Goal: Book appointment/travel/reservation

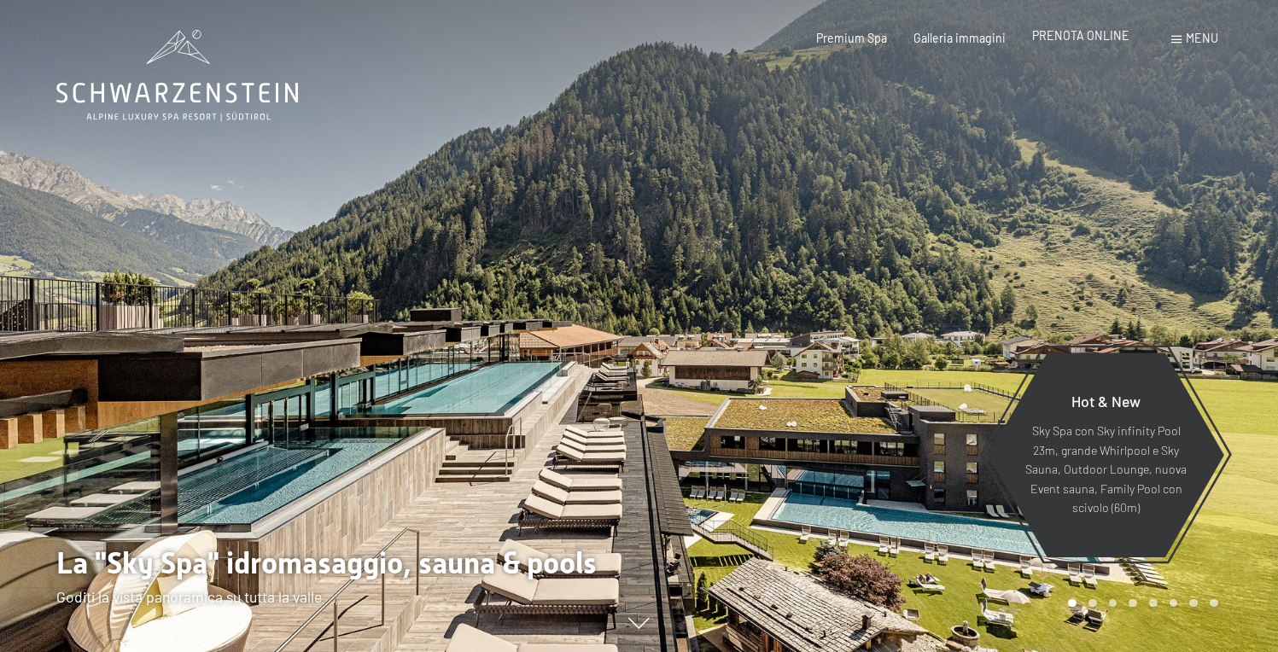
click at [1107, 41] on span "PRENOTA ONLINE" at bounding box center [1080, 35] width 97 height 15
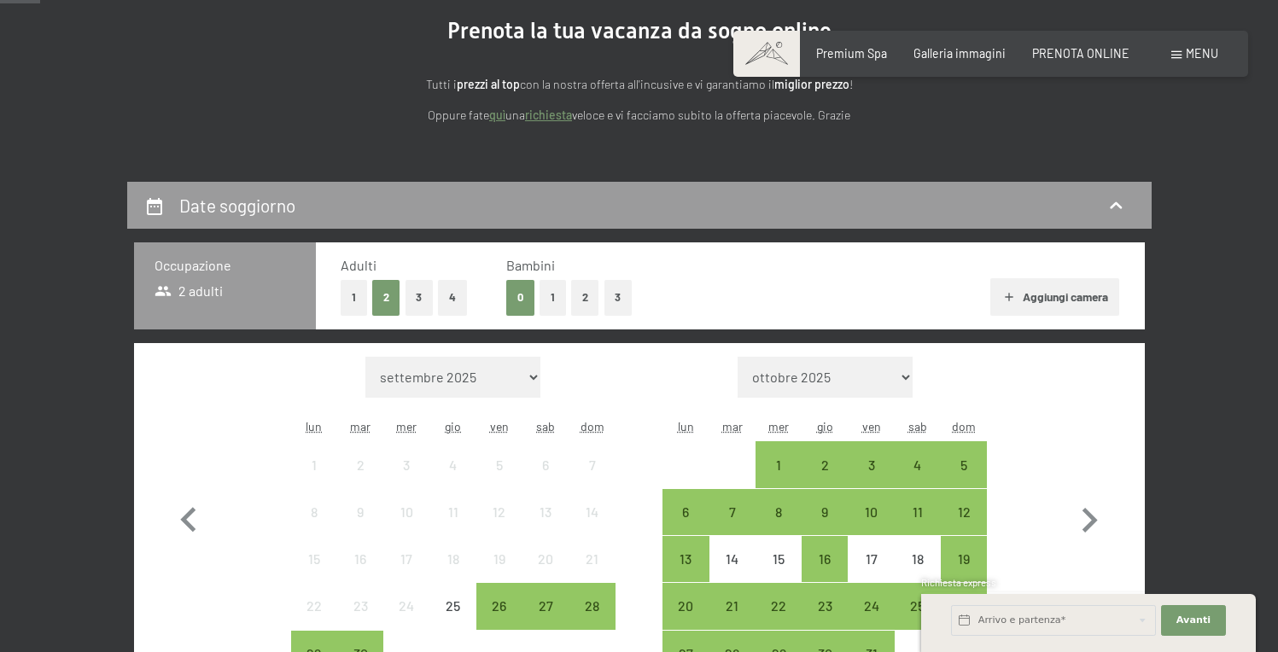
scroll to position [242, 0]
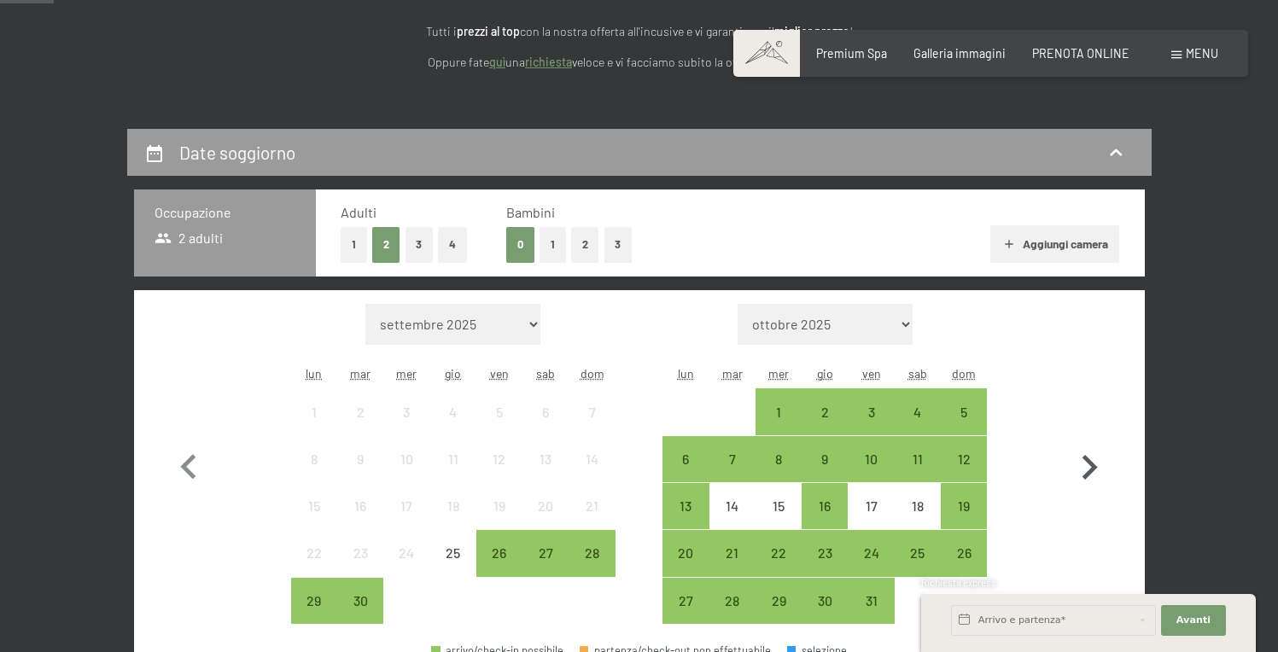
click at [1092, 468] on icon "button" at bounding box center [1089, 467] width 15 height 25
select select "[DATE]"
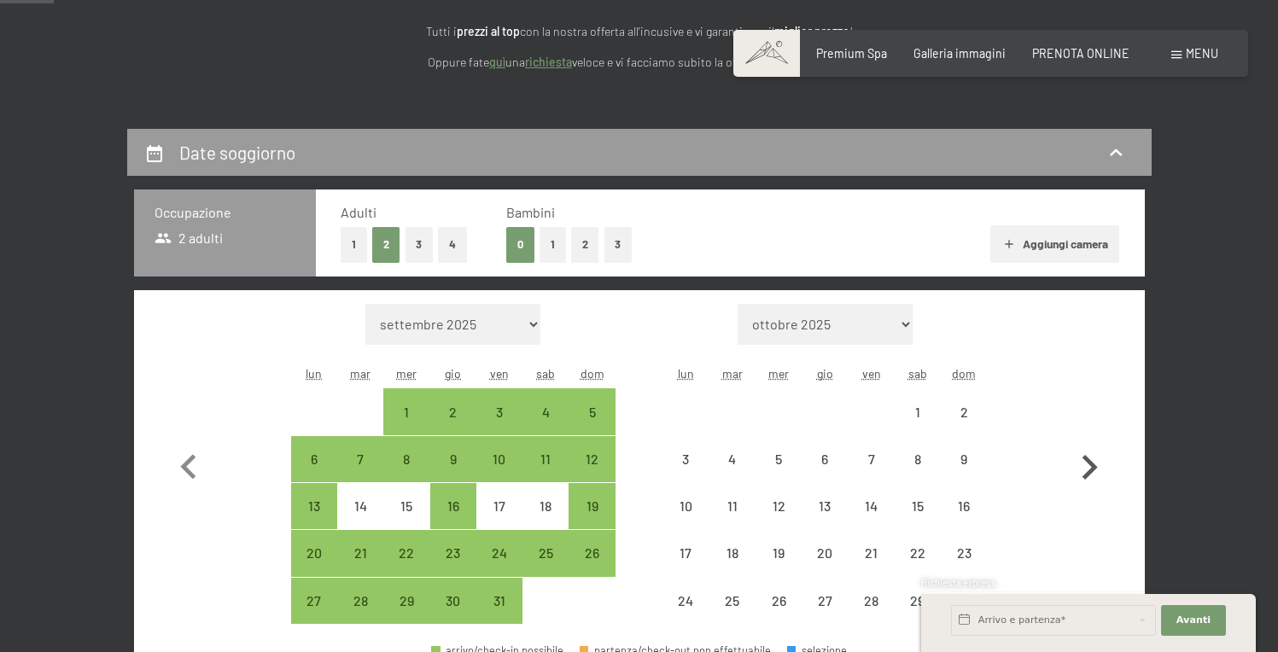
click at [1092, 467] on icon "button" at bounding box center [1089, 467] width 15 height 25
select select "2025-11-01"
select select "2025-12-01"
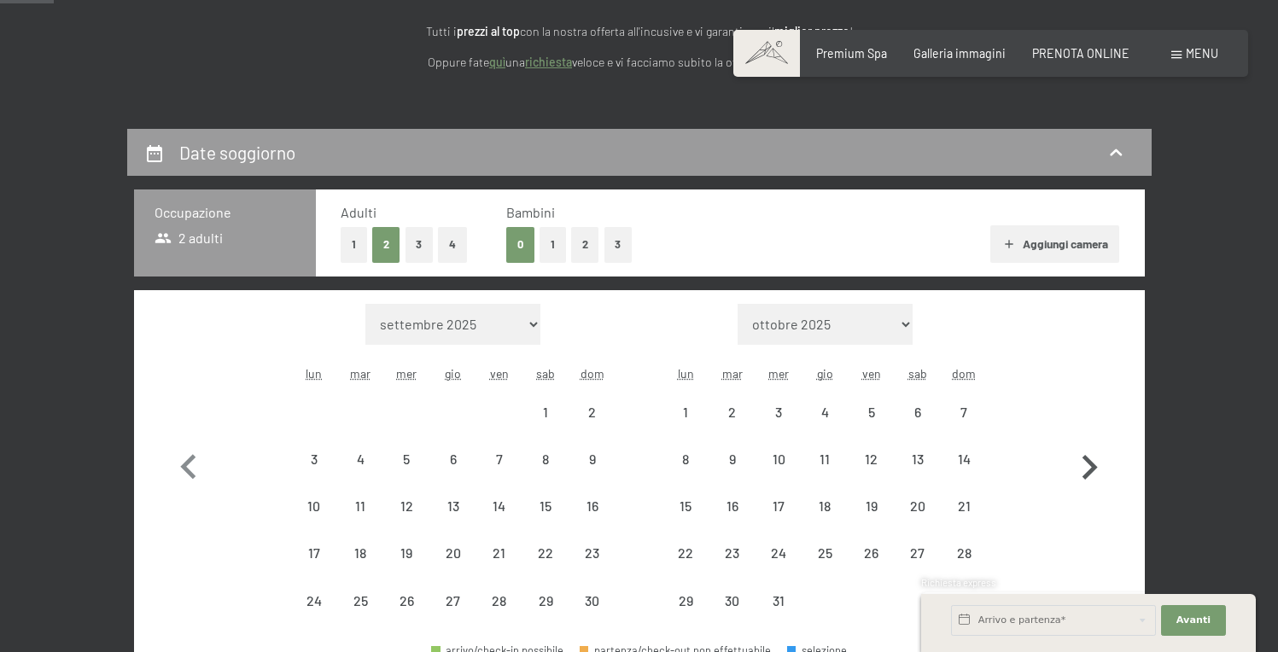
click at [1092, 467] on icon "button" at bounding box center [1089, 467] width 15 height 25
select select "2025-12-01"
select select "2026-01-01"
select select "2025-12-01"
select select "2026-01-01"
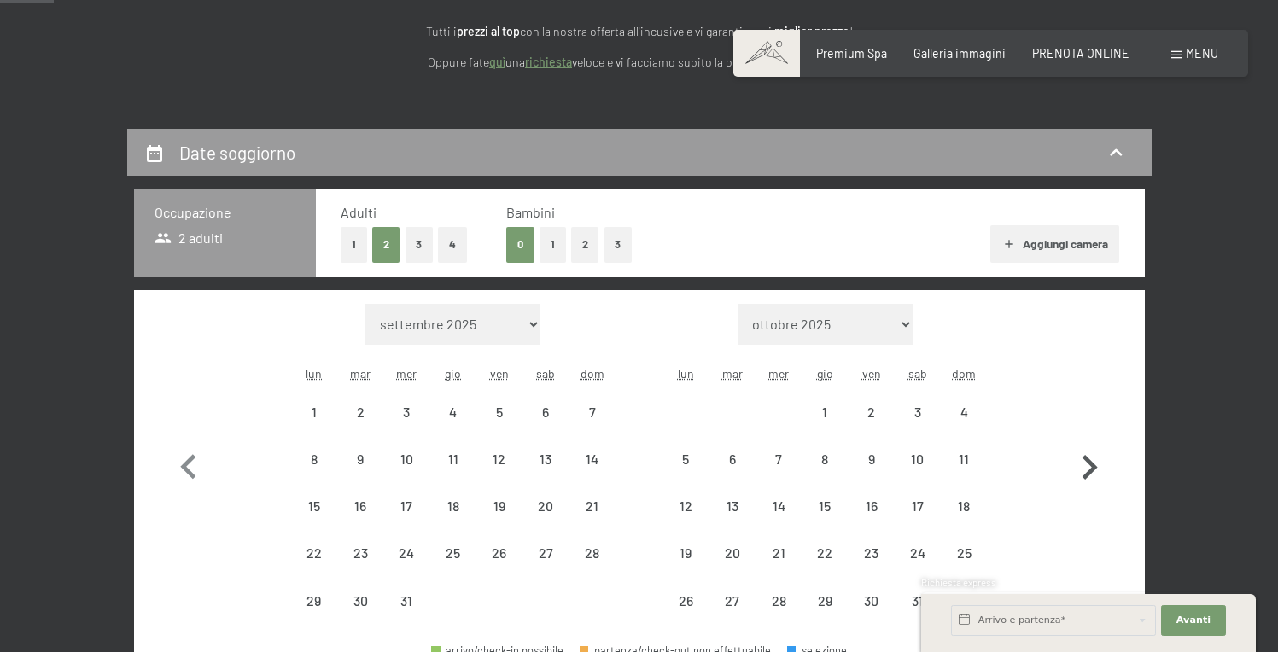
select select "2025-12-01"
select select "2026-01-01"
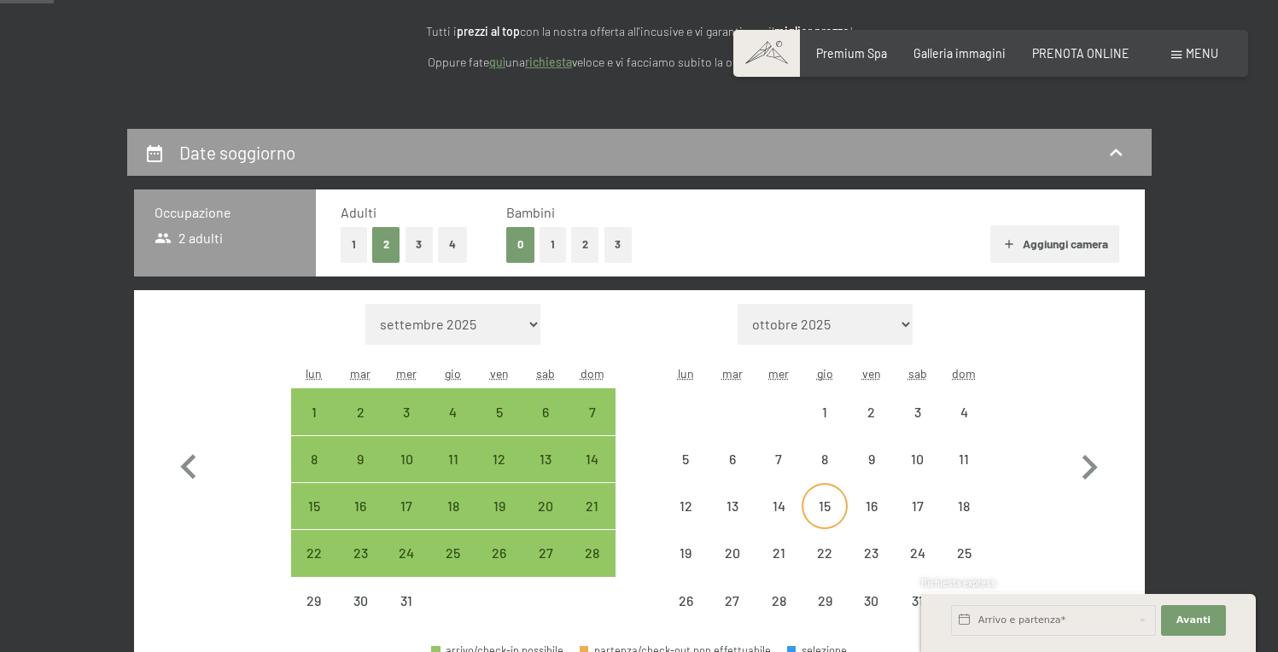
select select "2025-12-01"
select select "2026-01-01"
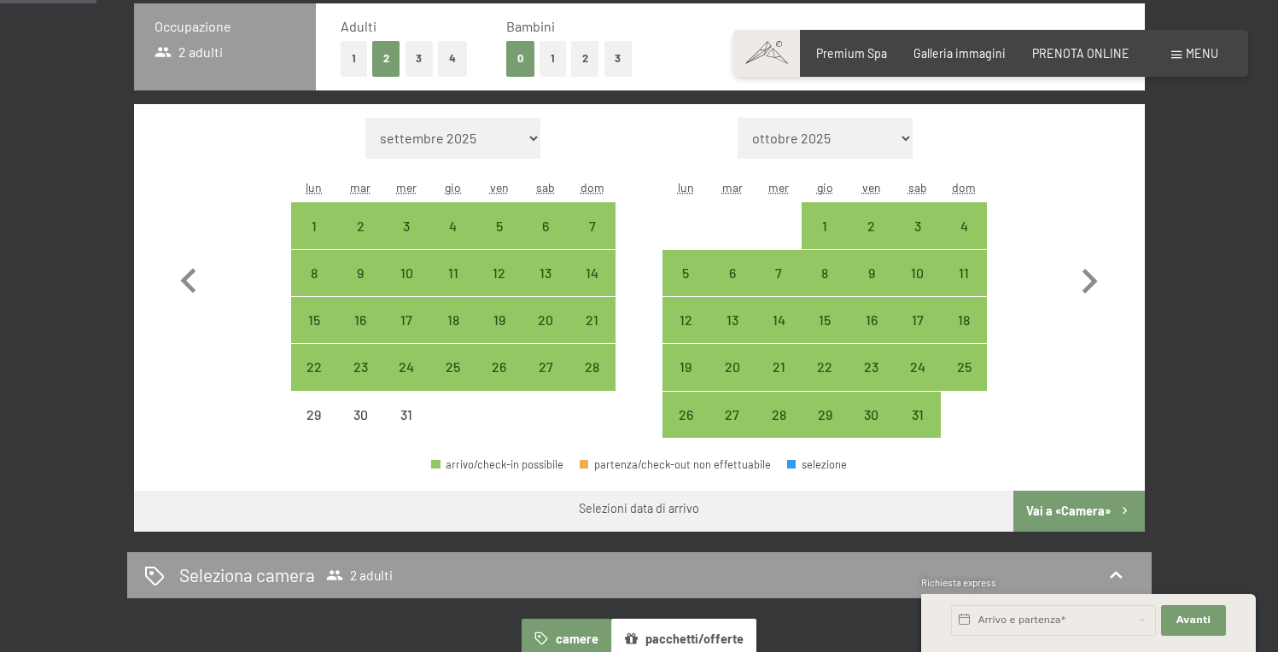
scroll to position [434, 0]
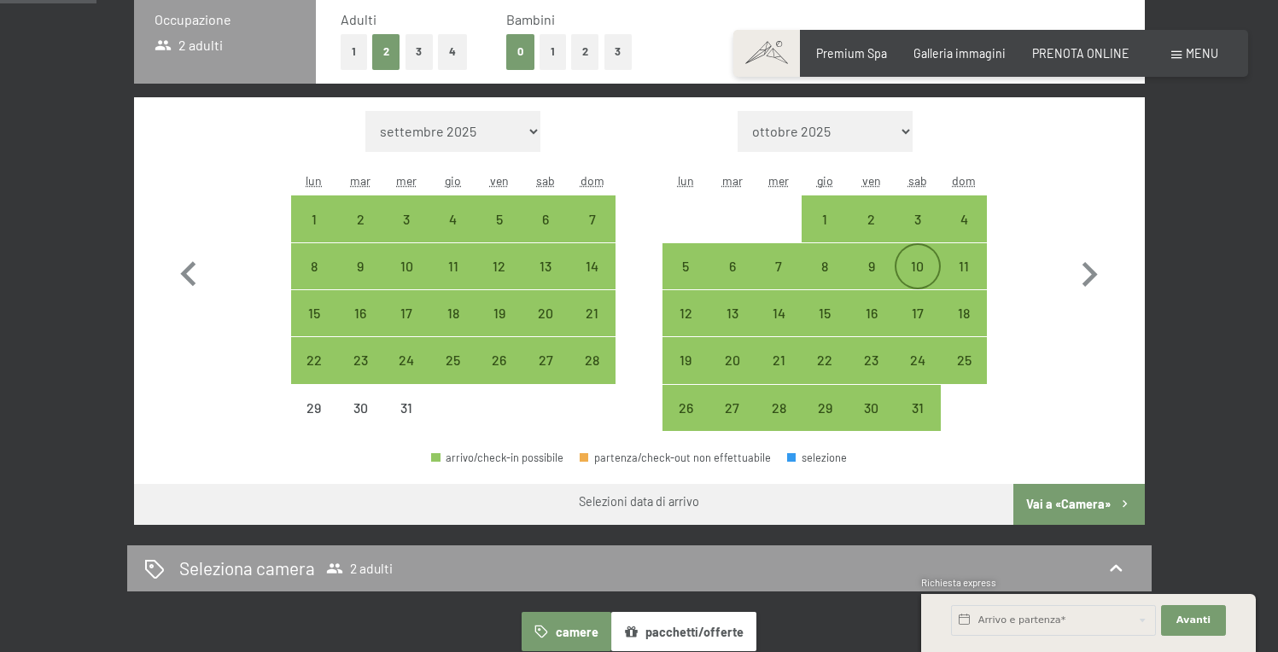
click at [924, 268] on div "10" at bounding box center [917, 280] width 43 height 43
select select "2025-12-01"
select select "2026-01-01"
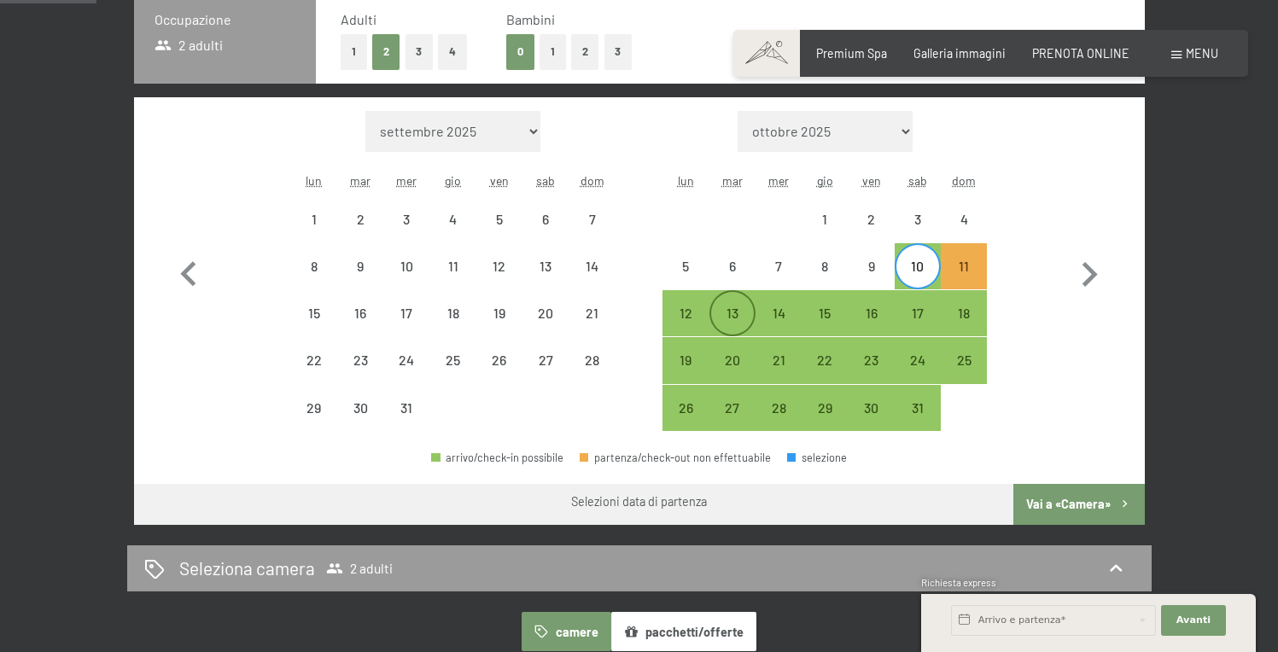
click at [733, 317] on div "13" at bounding box center [732, 327] width 43 height 43
select select "2025-12-01"
select select "2026-01-01"
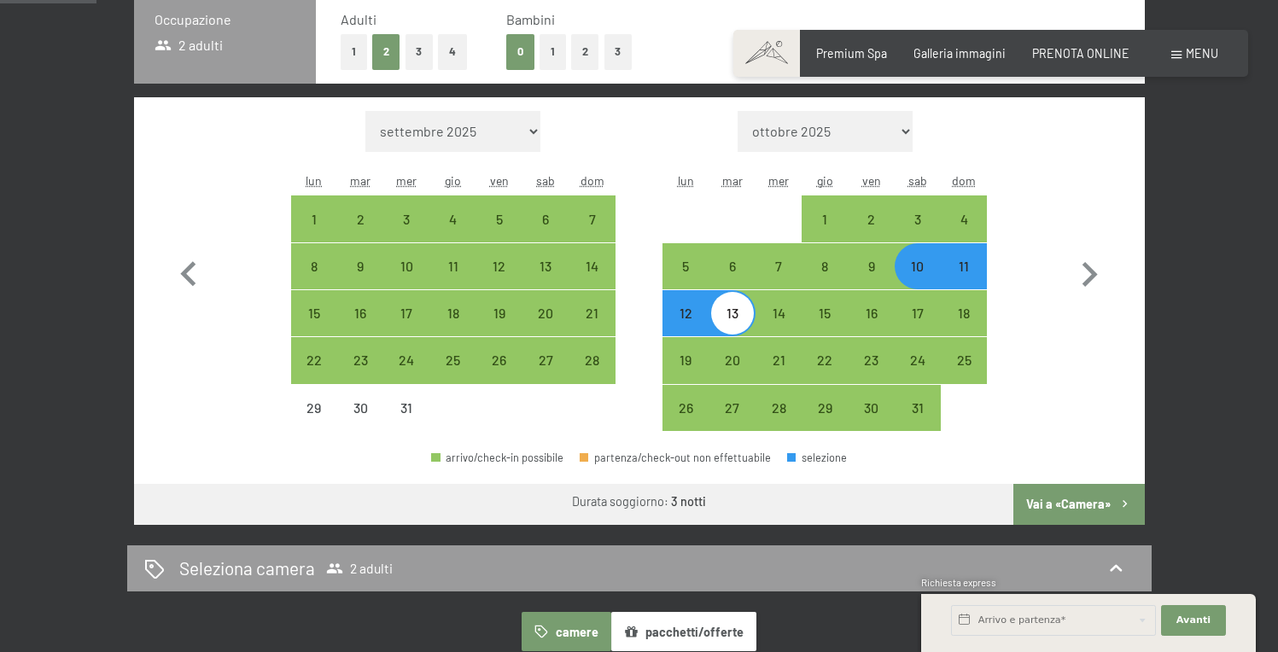
click at [579, 51] on button "2" at bounding box center [585, 51] width 28 height 35
select select "2025-12-01"
select select "2026-01-01"
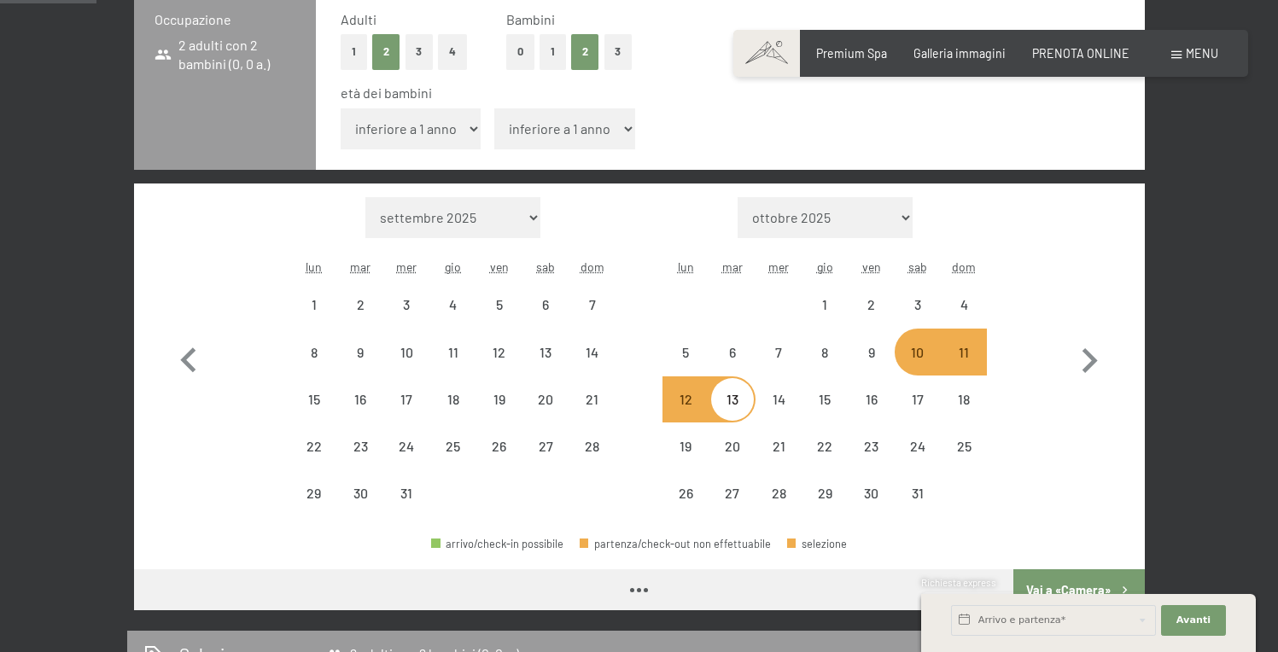
select select "2025-12-01"
select select "2026-01-01"
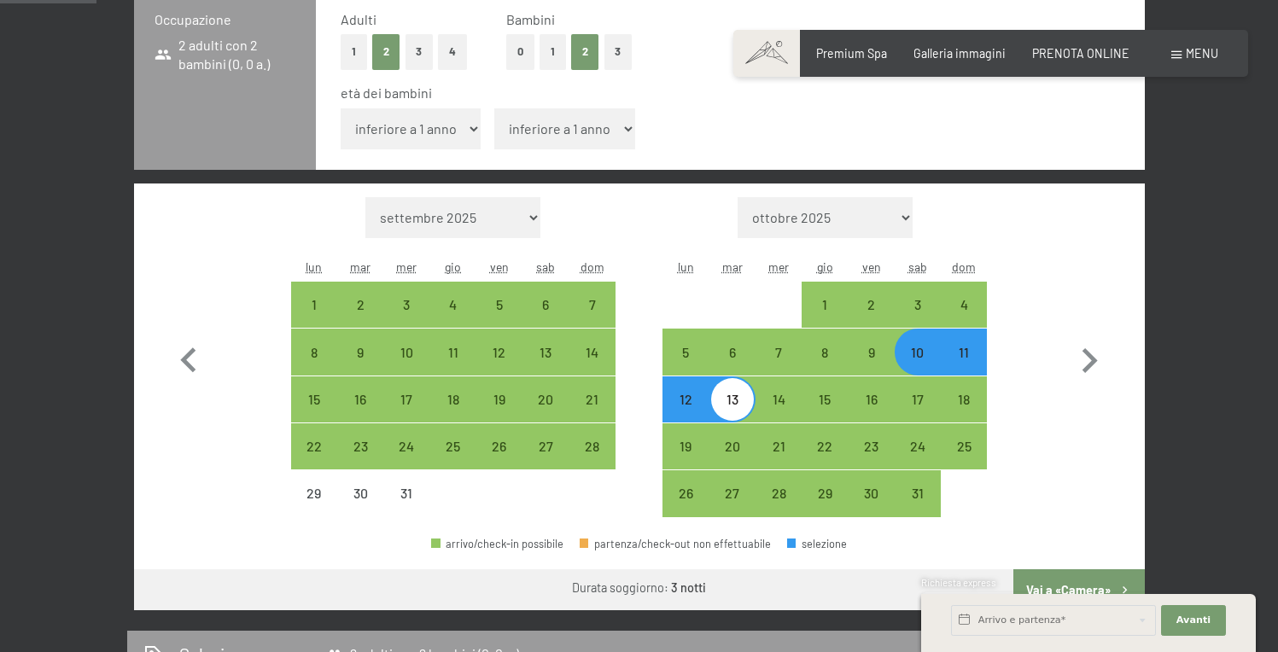
click at [456, 131] on select "inferiore a 1 anno 1 anno 2 anni 3 anni 4 anni 5 anni 6 anni 7 anni 8 anni 9 an…" at bounding box center [410, 128] width 141 height 41
select select "11"
click at [340, 108] on select "inferiore a 1 anno 1 anno 2 anni 3 anni 4 anni 5 anni 6 anni 7 anni 8 anni 9 an…" at bounding box center [410, 128] width 141 height 41
select select "2025-12-01"
select select "2026-01-01"
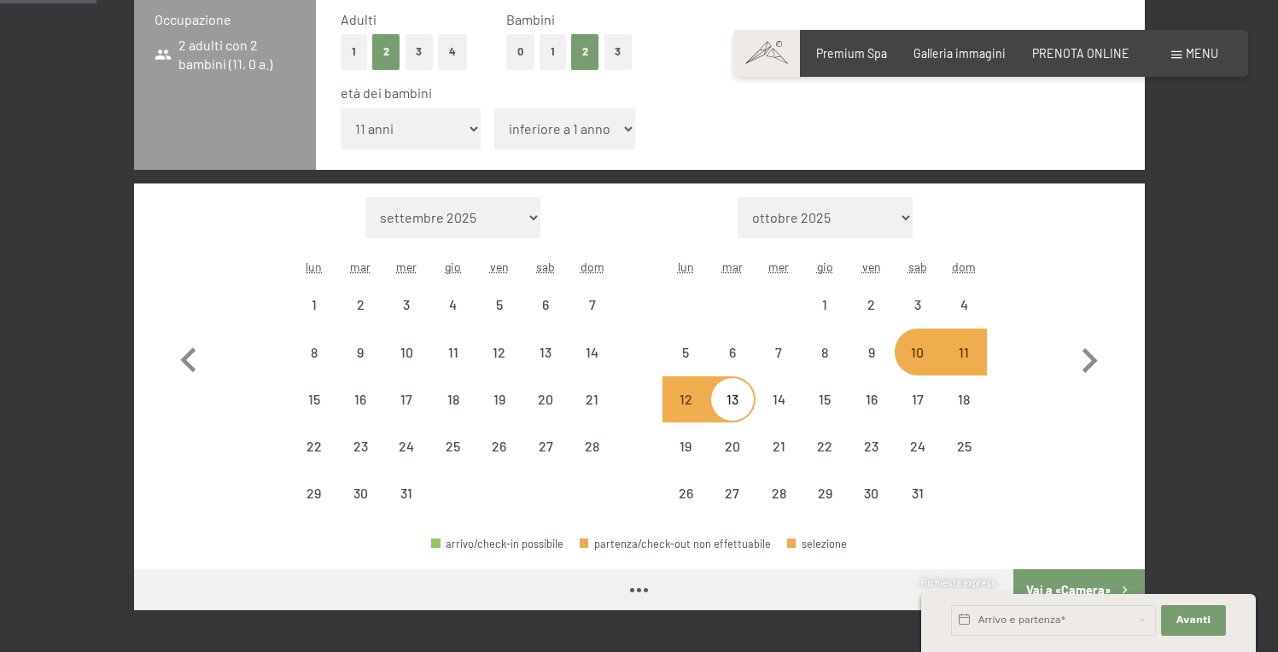
click at [551, 125] on select "inferiore a 1 anno 1 anno 2 anni 3 anni 4 anni 5 anni 6 anni 7 anni 8 anni 9 an…" at bounding box center [564, 128] width 141 height 41
select select "2025-12-01"
select select "2026-01-01"
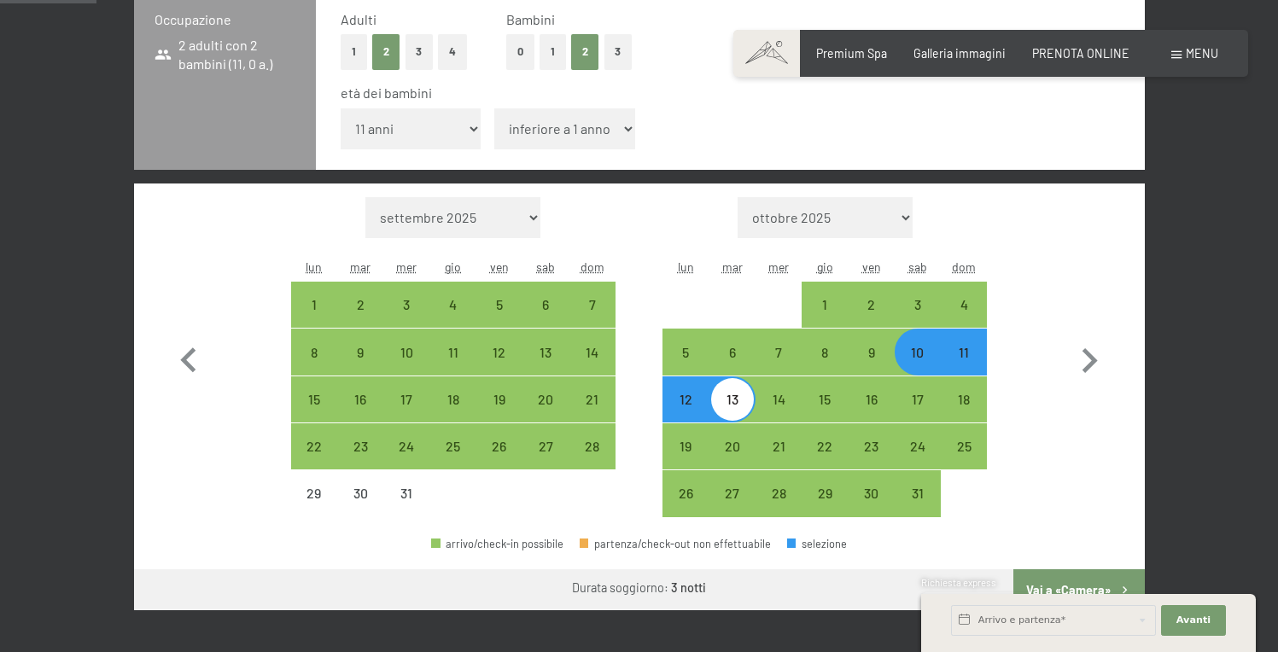
select select "12"
click at [494, 108] on select "inferiore a 1 anno 1 anno 2 anni 3 anni 4 anni 5 anni 6 anni 7 anni 8 anni 9 an…" at bounding box center [564, 128] width 141 height 41
select select "2025-12-01"
select select "2026-01-01"
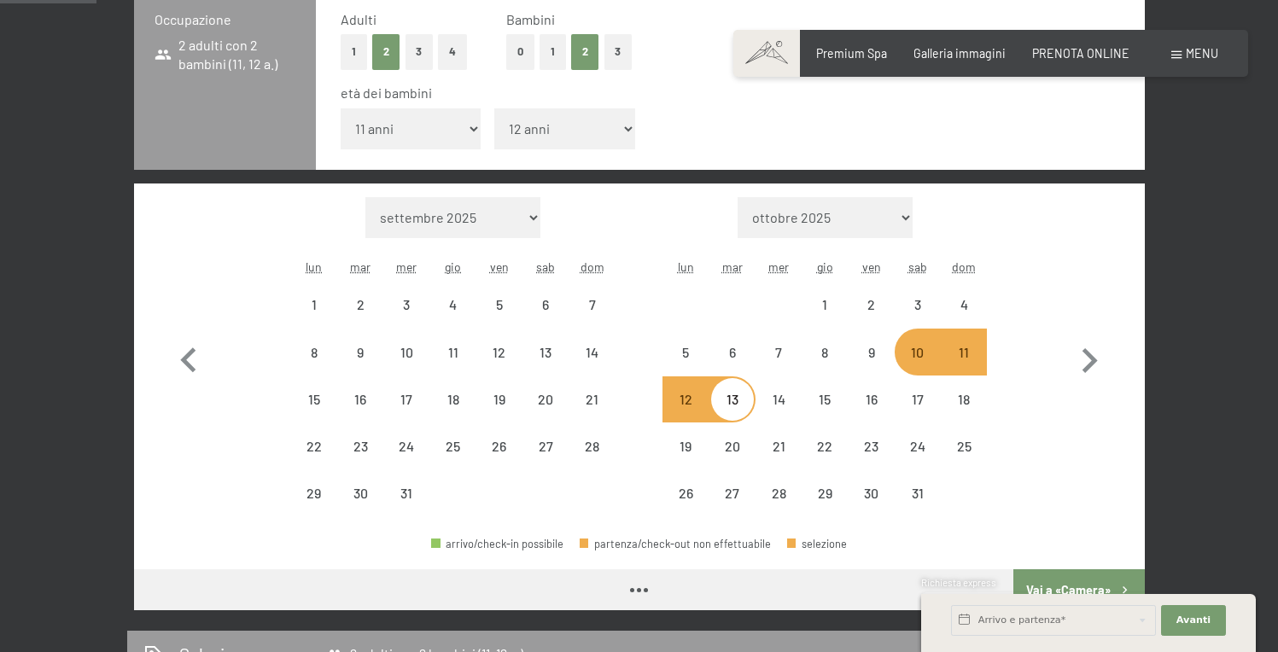
select select "2025-12-01"
select select "2026-01-01"
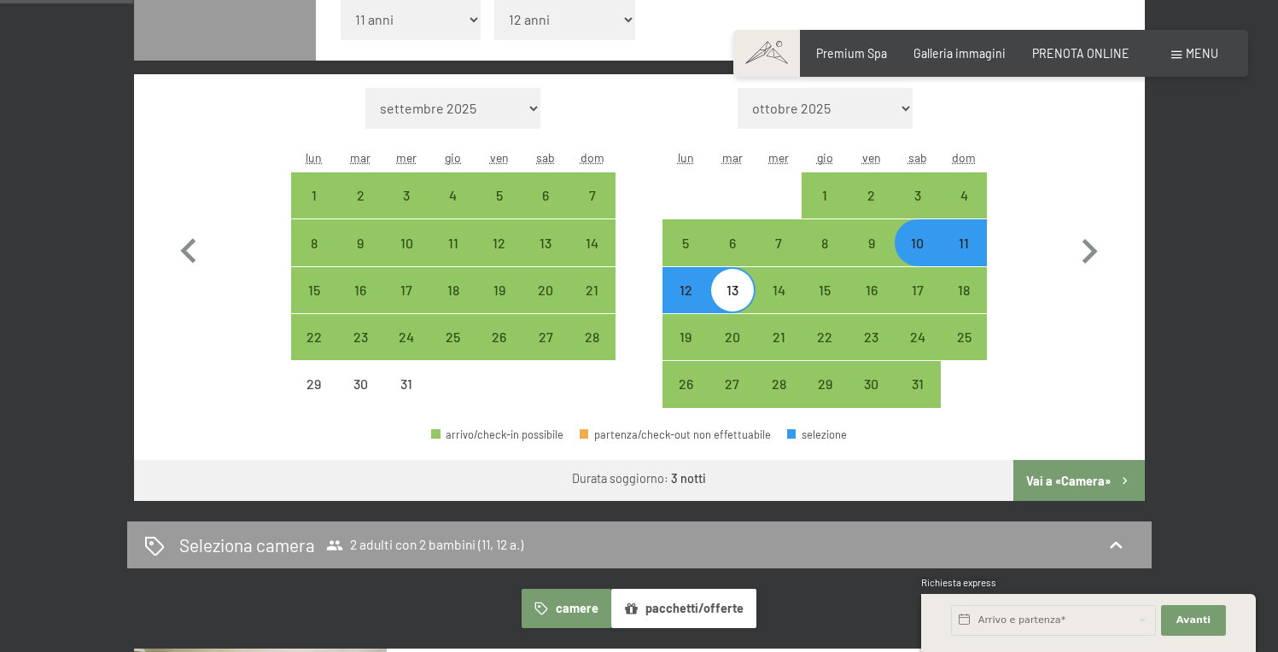
scroll to position [562, 0]
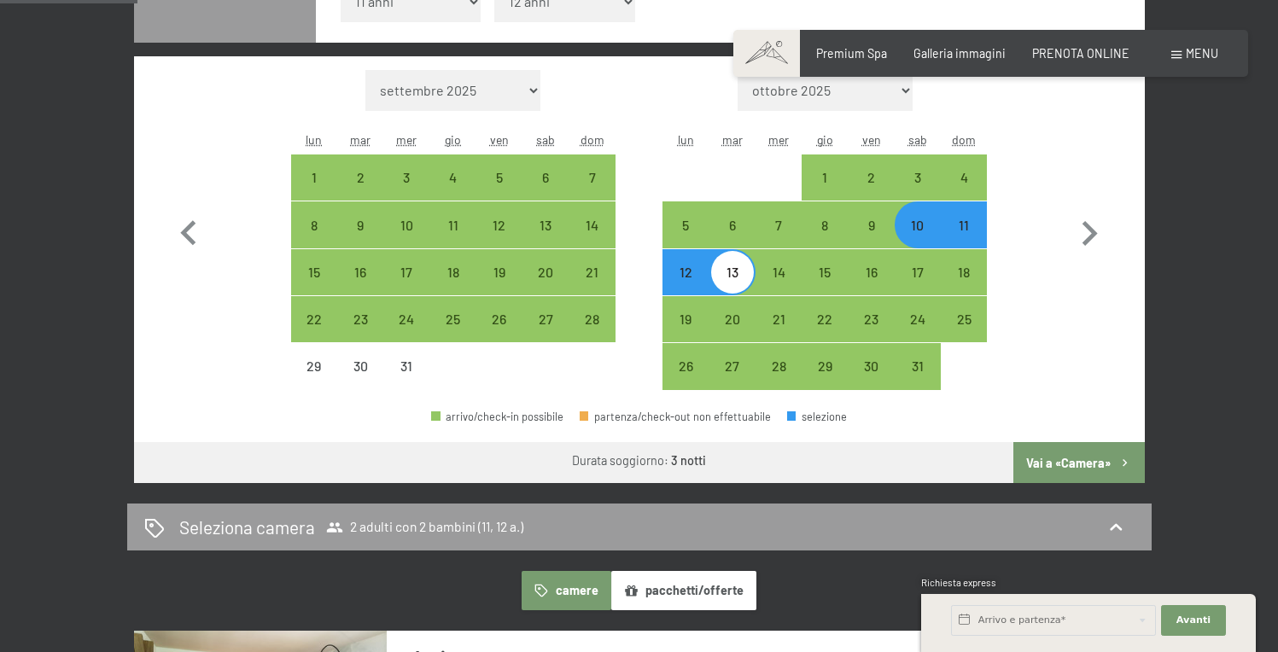
click at [1055, 460] on button "Vai a «Camera»" at bounding box center [1078, 462] width 131 height 41
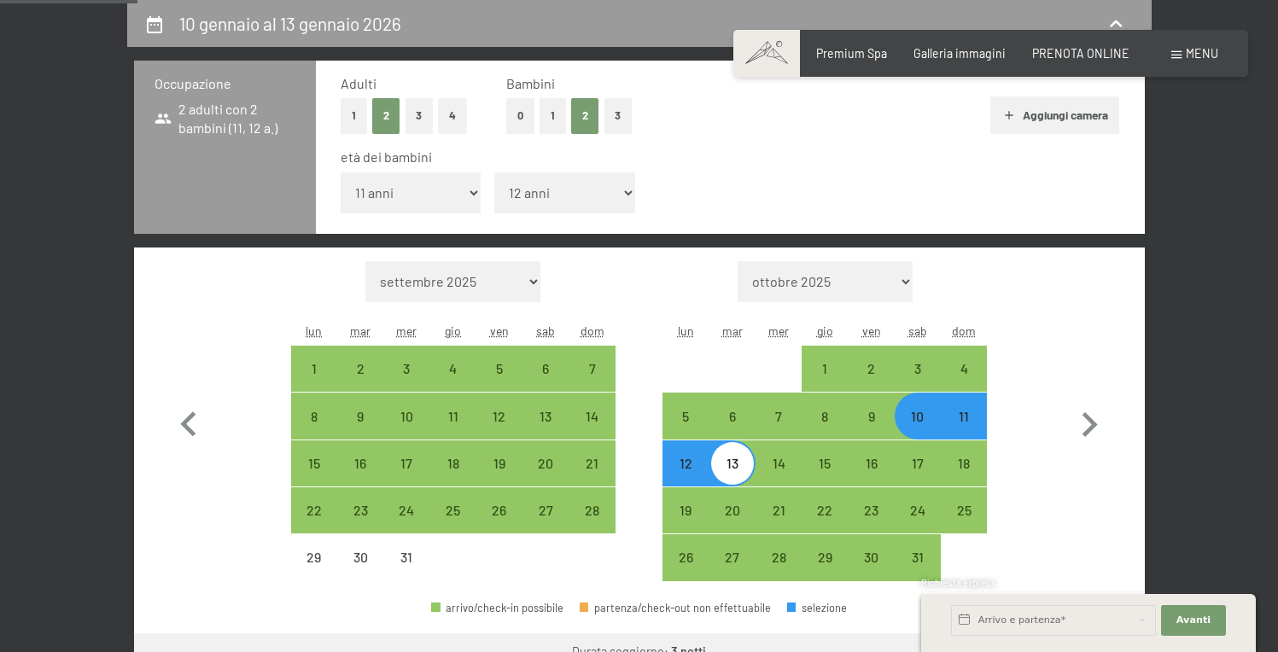
select select "2025-12-01"
select select "2026-01-01"
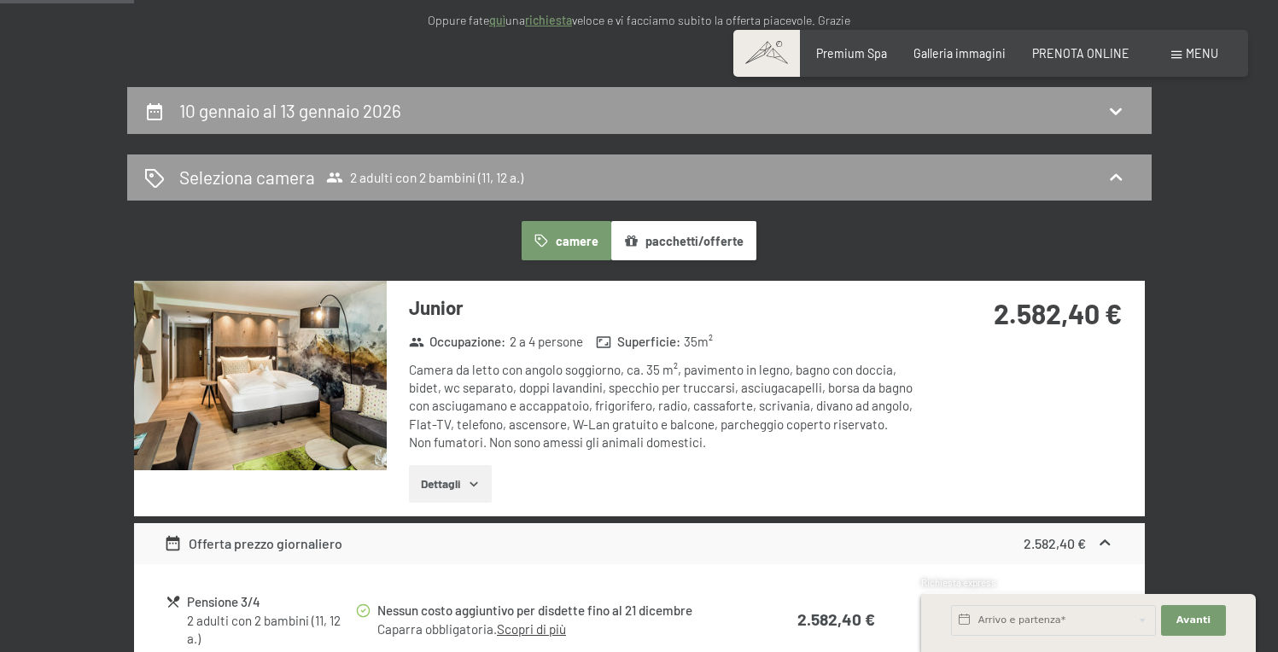
scroll to position [0, 0]
